Goal: Navigation & Orientation: Find specific page/section

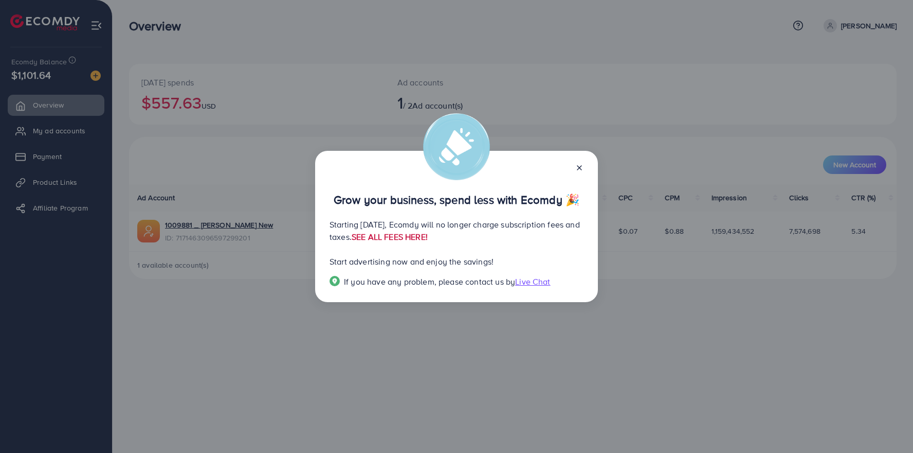
click at [428, 237] on link "SEE ALL FEES HERE!" at bounding box center [390, 236] width 76 height 11
click at [578, 170] on icon at bounding box center [580, 168] width 8 height 8
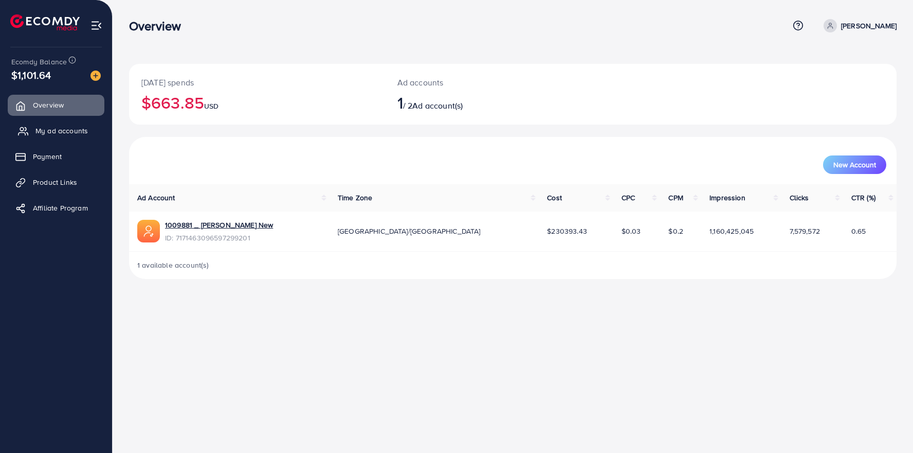
click at [46, 133] on span "My ad accounts" at bounding box center [61, 131] width 52 height 10
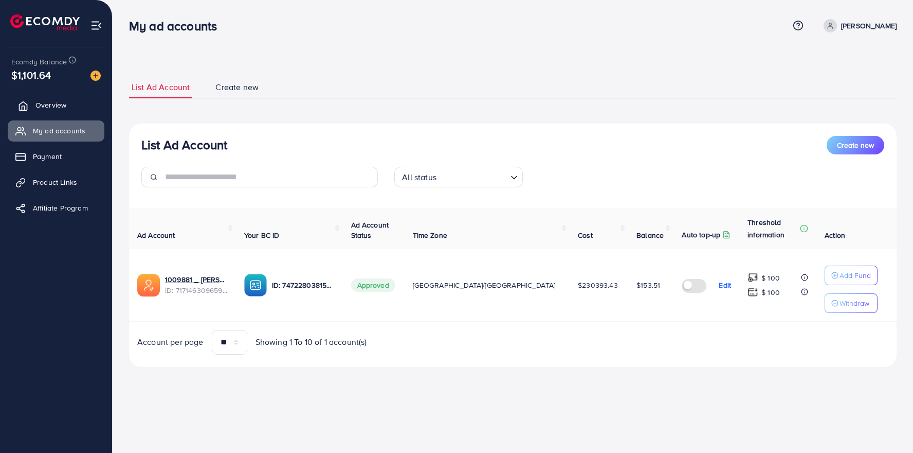
click at [56, 106] on span "Overview" at bounding box center [50, 105] width 31 height 10
